Goal: Check status: Check status

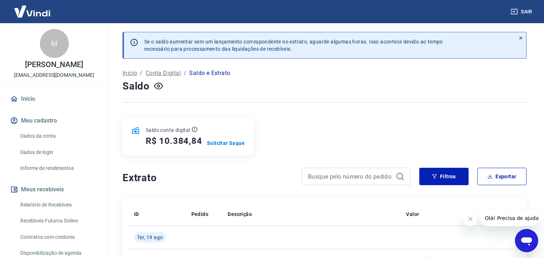
scroll to position [120, 0]
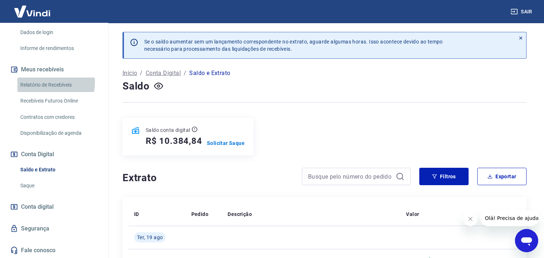
click at [50, 82] on link "Relatório de Recebíveis" at bounding box center [58, 85] width 82 height 15
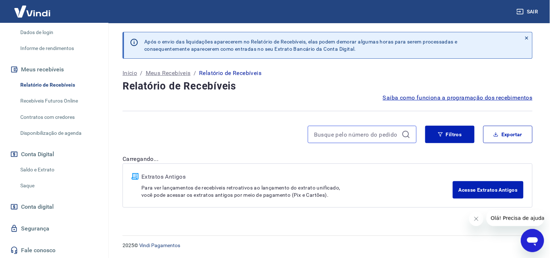
click at [337, 136] on input at bounding box center [356, 134] width 85 height 11
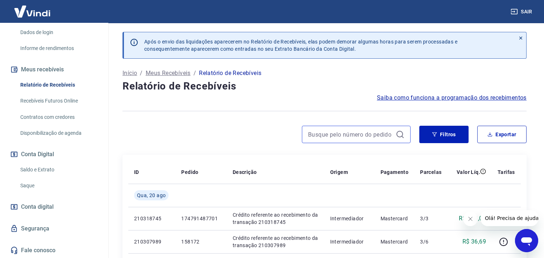
paste input "175163788475"
click at [347, 132] on input "175163788475" at bounding box center [350, 134] width 85 height 11
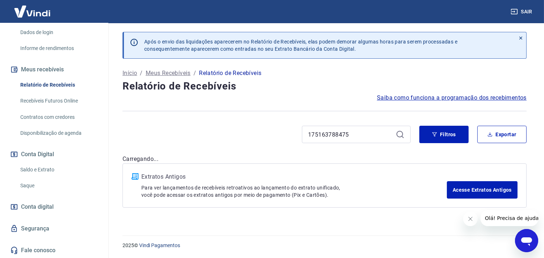
click at [403, 136] on icon at bounding box center [400, 134] width 9 height 9
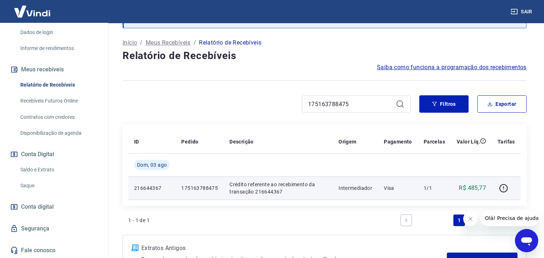
scroll to position [80, 0]
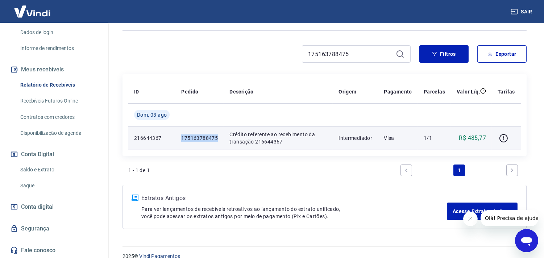
drag, startPoint x: 181, startPoint y: 136, endPoint x: 220, endPoint y: 135, distance: 38.8
click at [220, 135] on td "175163788475" at bounding box center [199, 137] width 48 height 23
copy p "175163788475"
drag, startPoint x: 254, startPoint y: 142, endPoint x: 284, endPoint y: 141, distance: 30.1
click at [284, 141] on p "Crédito referente ao recebimento da transação 216644367" at bounding box center [277, 138] width 97 height 14
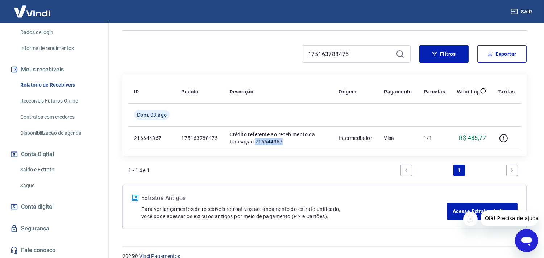
copy p "216644367"
click at [363, 55] on input "175163788475" at bounding box center [350, 54] width 85 height 11
type input "255,51"
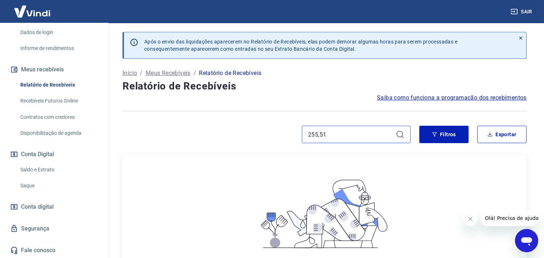
click at [370, 136] on input "255,51" at bounding box center [350, 134] width 85 height 11
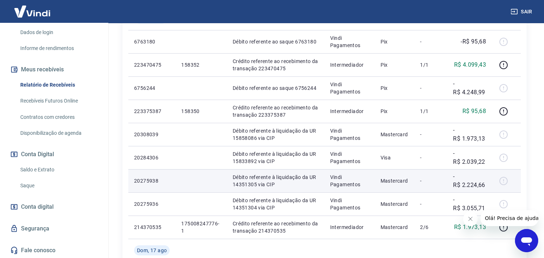
scroll to position [624, 0]
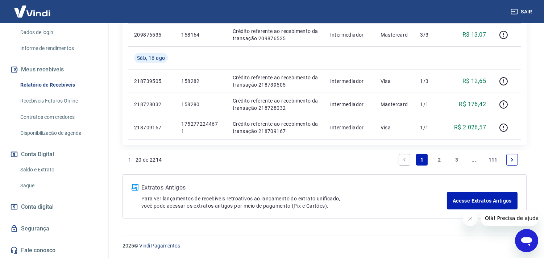
click at [458, 161] on link "3" at bounding box center [457, 160] width 12 height 12
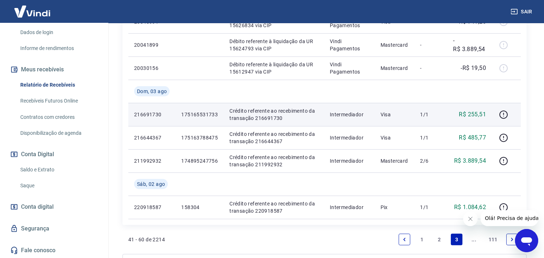
scroll to position [591, 0]
drag, startPoint x: 180, startPoint y: 115, endPoint x: 219, endPoint y: 114, distance: 38.4
click at [219, 114] on td "175165531733" at bounding box center [199, 114] width 48 height 23
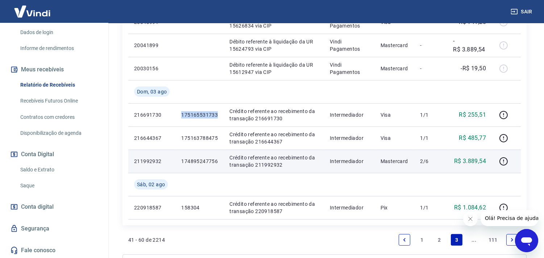
copy p "175165531733"
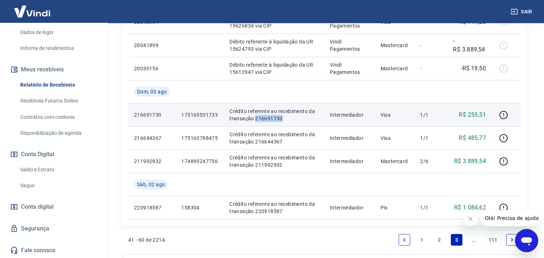
drag, startPoint x: 254, startPoint y: 117, endPoint x: 287, endPoint y: 120, distance: 32.7
click at [287, 120] on p "Crédito referente ao recebimento da transação 216691730" at bounding box center [273, 115] width 89 height 14
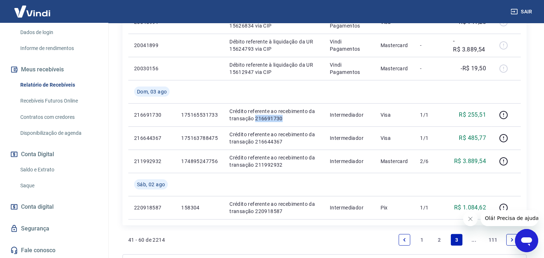
copy p "216691730"
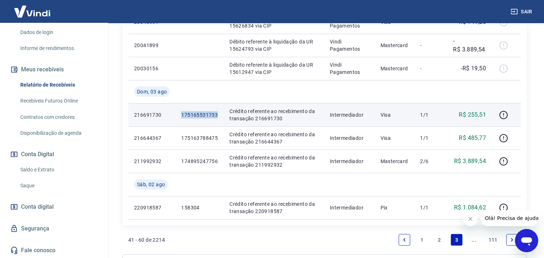
drag, startPoint x: 180, startPoint y: 115, endPoint x: 220, endPoint y: 115, distance: 39.9
click at [220, 115] on td "175165531733" at bounding box center [199, 114] width 48 height 23
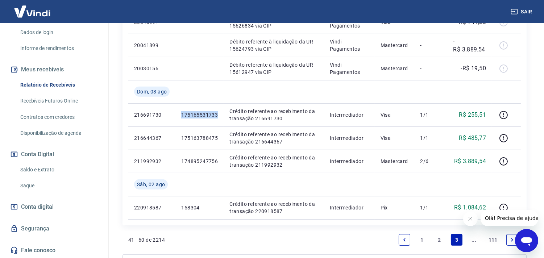
copy p "175165531733"
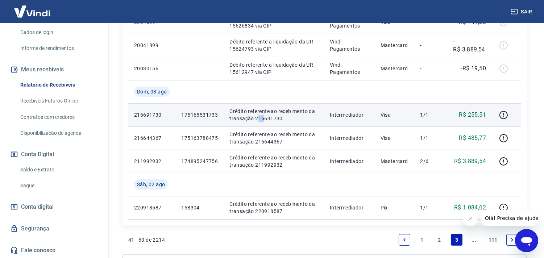
drag, startPoint x: 256, startPoint y: 117, endPoint x: 263, endPoint y: 116, distance: 7.3
click at [263, 116] on p "Crédito referente ao recebimento da transação 216691730" at bounding box center [273, 115] width 89 height 14
drag, startPoint x: 255, startPoint y: 118, endPoint x: 284, endPoint y: 116, distance: 29.4
click at [284, 116] on p "Crédito referente ao recebimento da transação 216691730" at bounding box center [273, 115] width 89 height 14
click at [194, 113] on p "175165531733" at bounding box center [199, 114] width 37 height 7
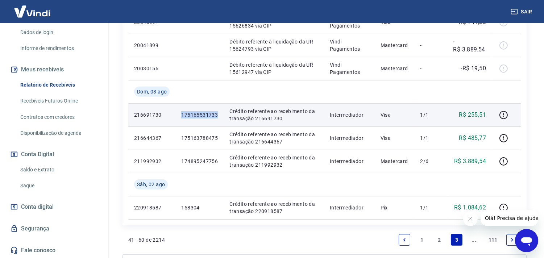
click at [194, 113] on p "175165531733" at bounding box center [199, 114] width 37 height 7
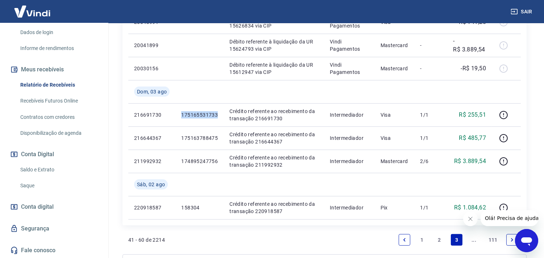
copy p "175165531733"
